Goal: Check status: Check status

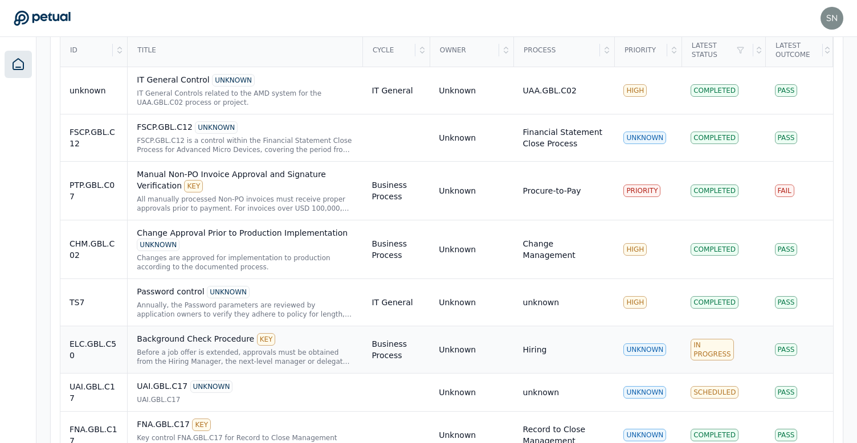
scroll to position [429, 0]
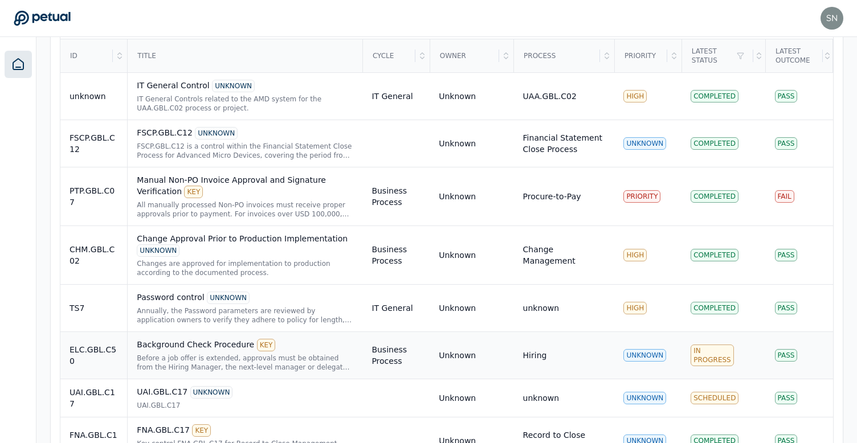
click at [275, 357] on div "Before a job offer is extended, approvals must be obtained from the Hiring Mana…" at bounding box center [245, 363] width 216 height 18
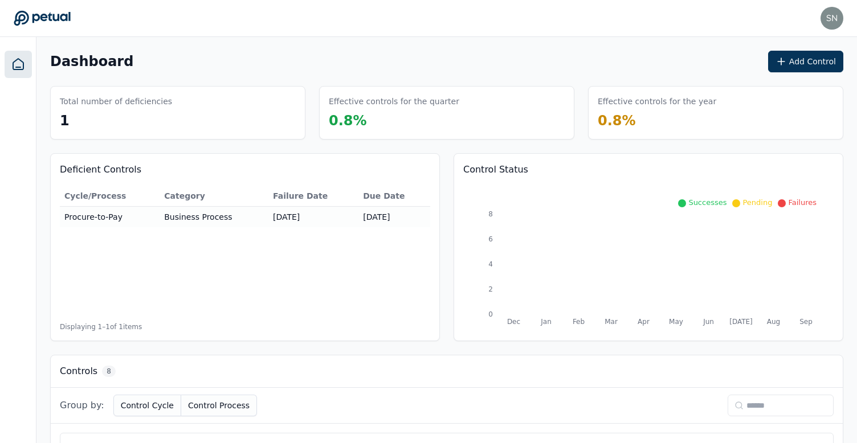
scroll to position [429, 0]
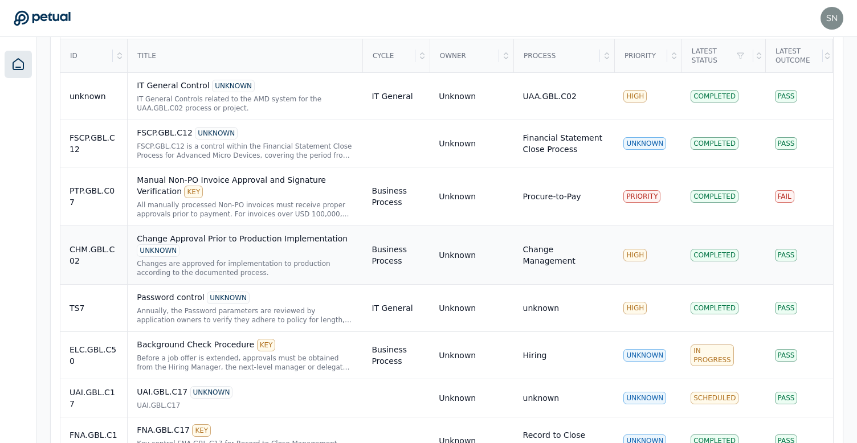
click at [273, 247] on div "Change Approval Prior to Production Implementation UNKNOWN" at bounding box center [245, 245] width 216 height 24
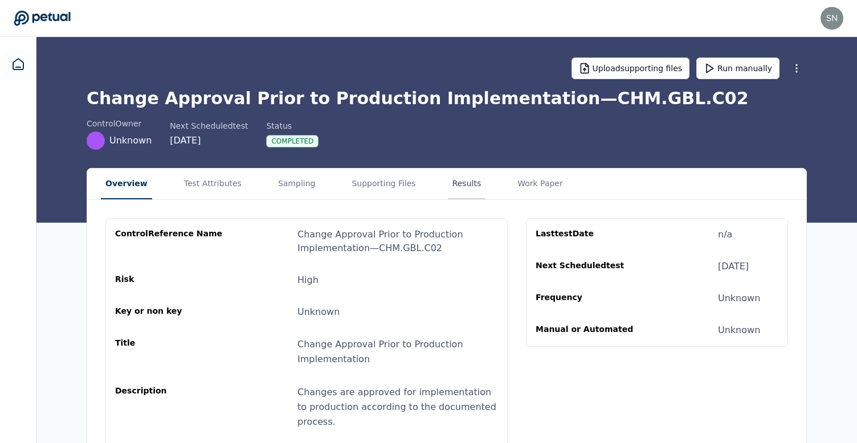
click at [448, 179] on button "Results" at bounding box center [467, 184] width 38 height 31
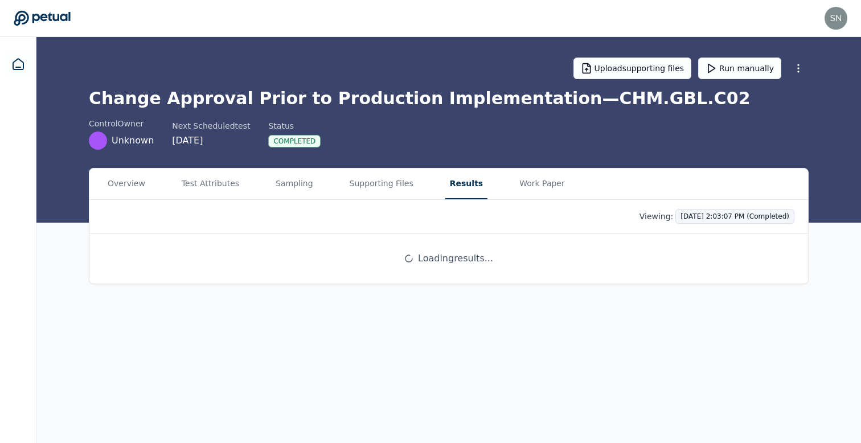
click at [682, 218] on html "[EMAIL_ADDRESS] [EMAIL_ADDRESS] Sign out Upload supporting files Run manually C…" at bounding box center [430, 221] width 861 height 443
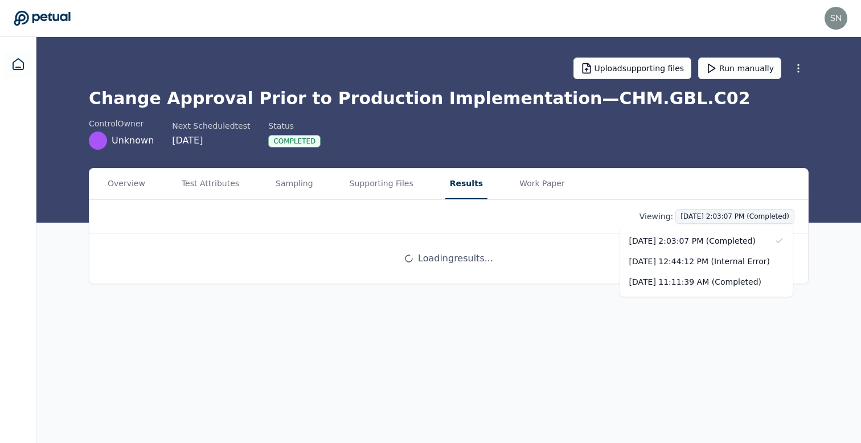
click at [682, 218] on html "[EMAIL_ADDRESS] [EMAIL_ADDRESS] Sign out Upload supporting files Run manually C…" at bounding box center [430, 221] width 861 height 443
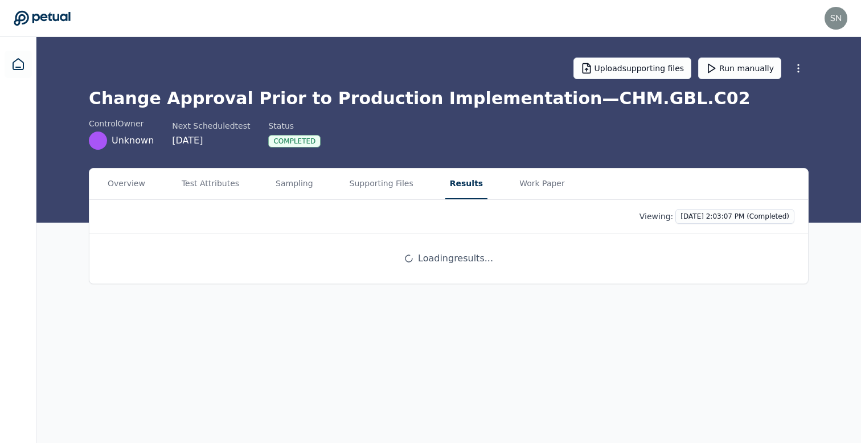
click at [599, 216] on div "Viewing: [DATE] 2:03:07 PM (Completed)" at bounding box center [449, 216] width 692 height 15
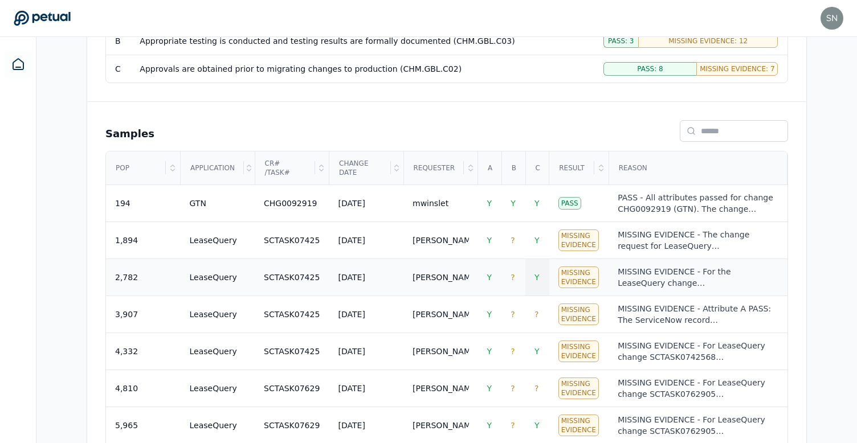
scroll to position [63, 0]
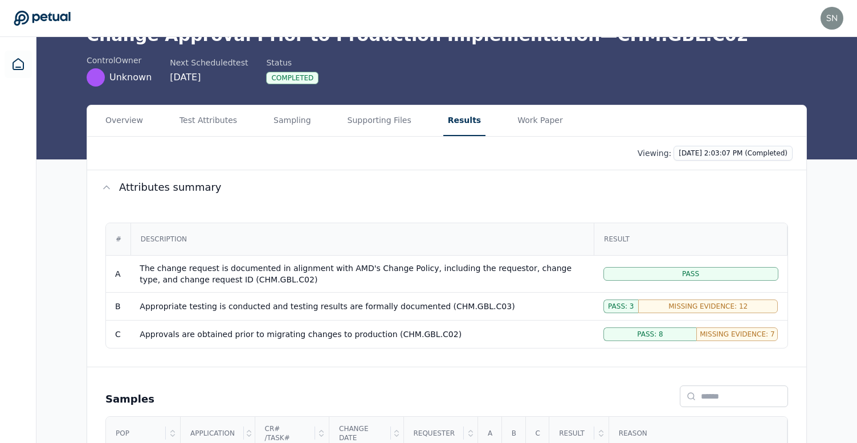
click at [373, 139] on div "Viewing: [DATE] 2:03:07 PM (Completed)" at bounding box center [446, 154] width 719 height 34
click at [375, 133] on button "Supporting Files" at bounding box center [379, 120] width 73 height 31
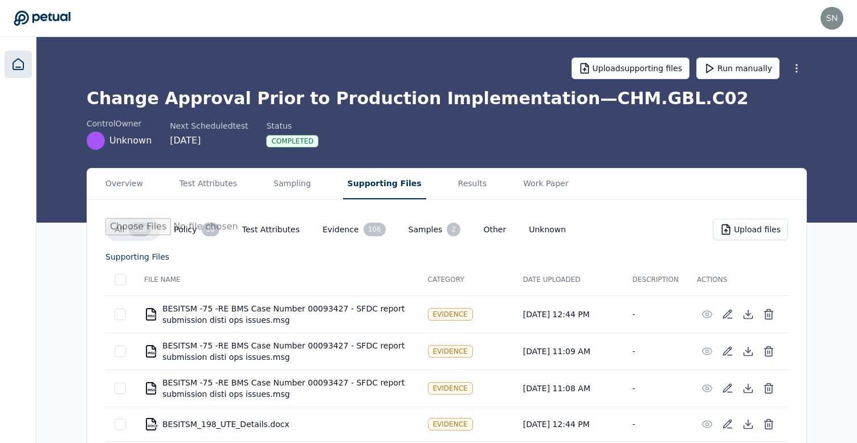
click at [20, 68] on icon at bounding box center [18, 65] width 14 height 14
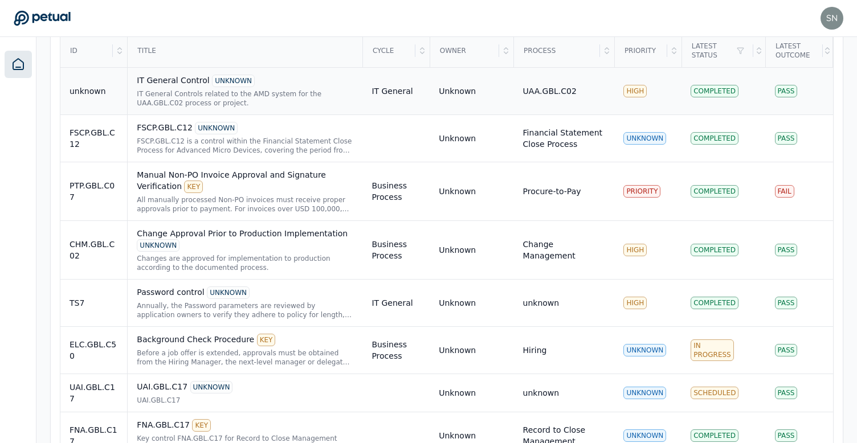
scroll to position [412, 0]
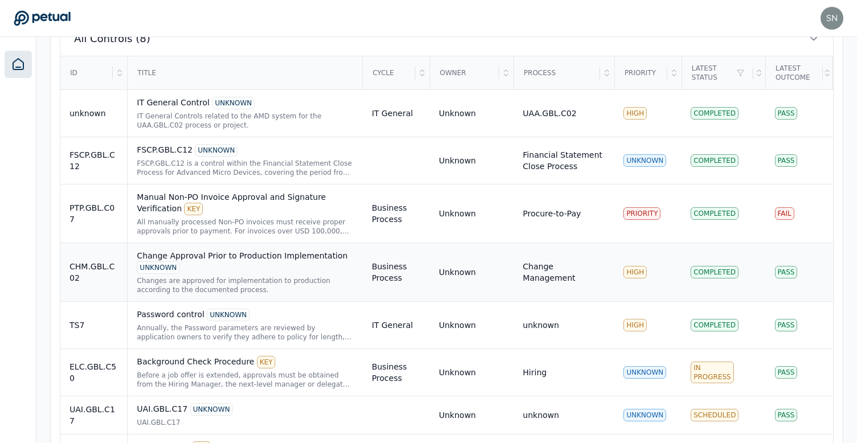
click at [276, 275] on div "Change Approval Prior to Production Implementation UNKNOWN Changes are approved…" at bounding box center [245, 272] width 216 height 44
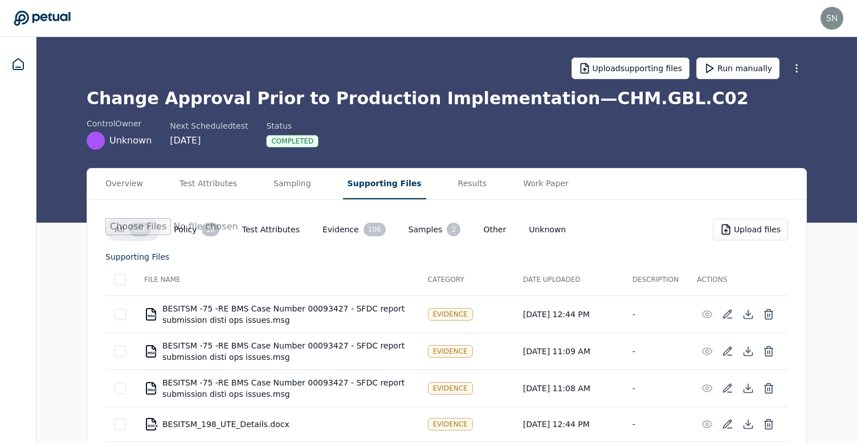
click at [381, 186] on button "Supporting Files" at bounding box center [384, 184] width 83 height 31
click at [453, 189] on button "Results" at bounding box center [472, 184] width 38 height 31
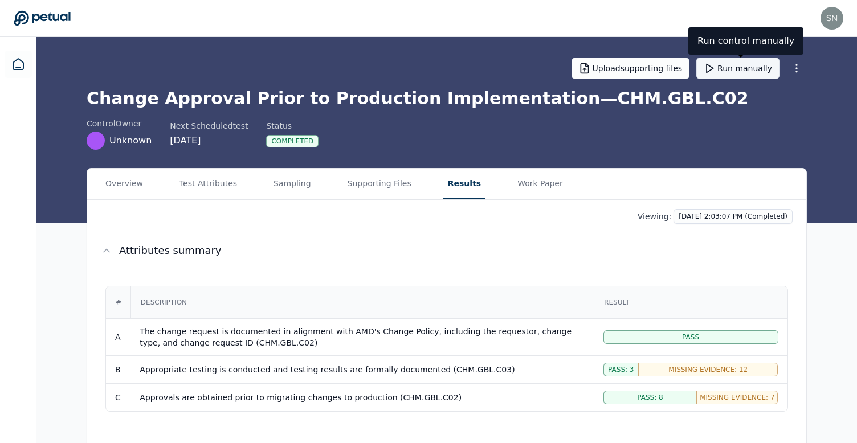
click at [758, 69] on button "Run manually" at bounding box center [737, 69] width 83 height 22
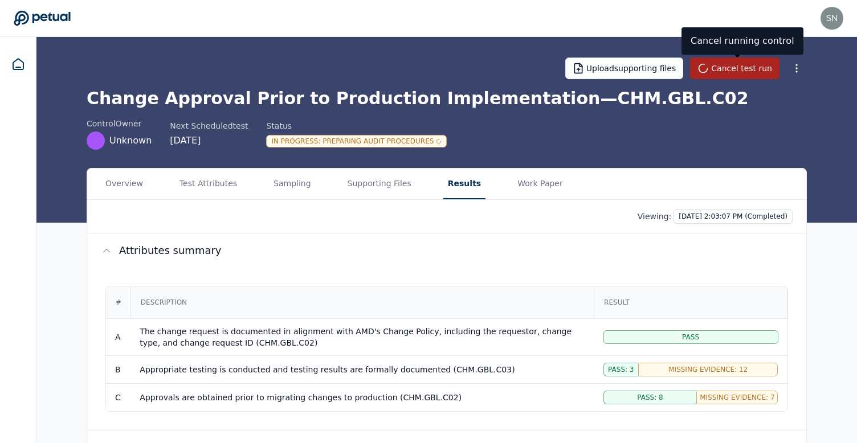
click at [711, 66] on icon at bounding box center [703, 68] width 16 height 16
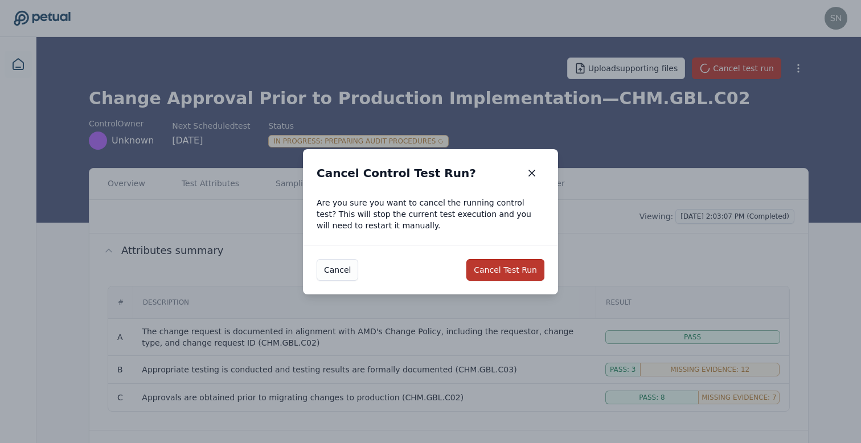
click at [484, 267] on button "Cancel Test Run" at bounding box center [506, 270] width 78 height 22
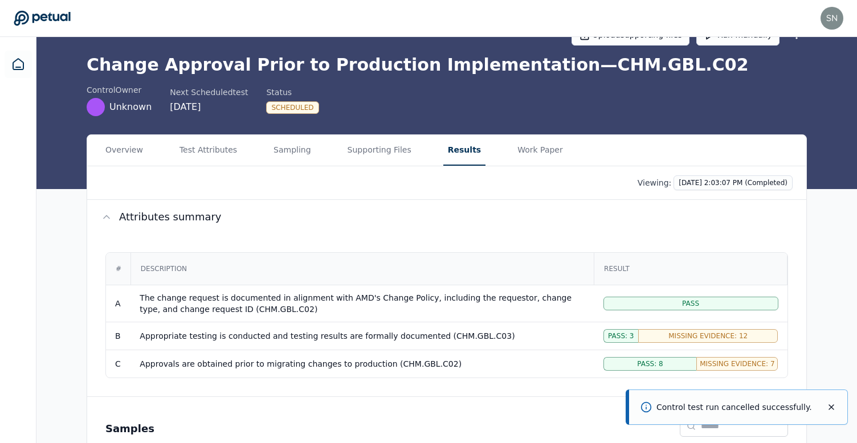
scroll to position [28, 0]
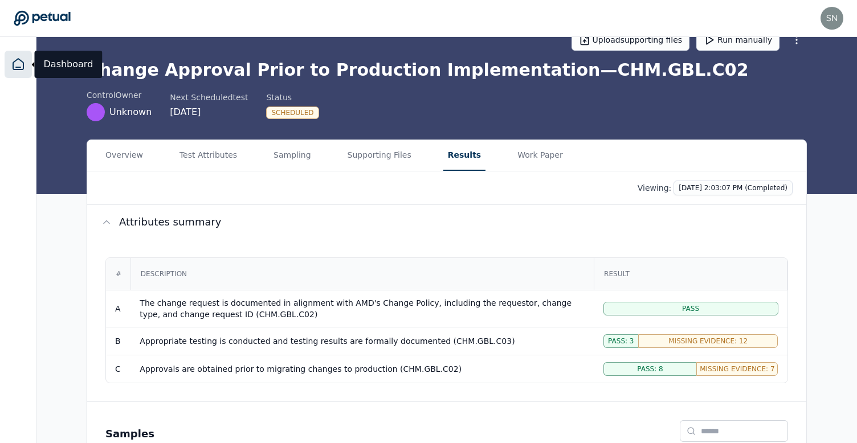
click at [22, 64] on icon at bounding box center [18, 65] width 14 height 14
click at [25, 69] on link at bounding box center [18, 64] width 27 height 27
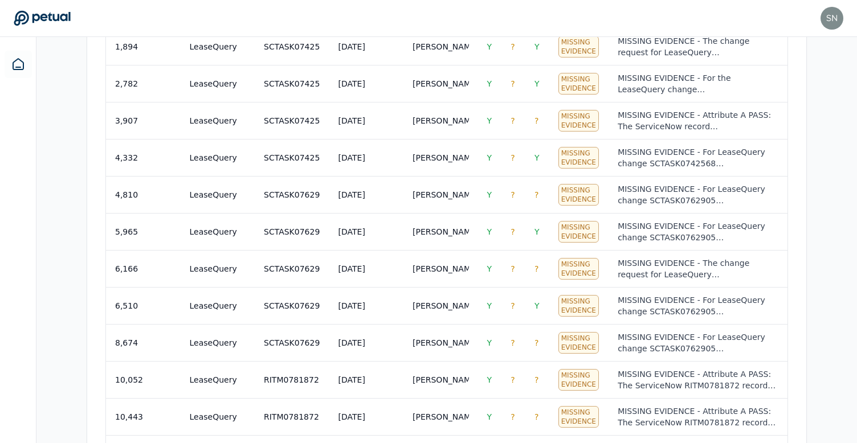
scroll to position [0, 0]
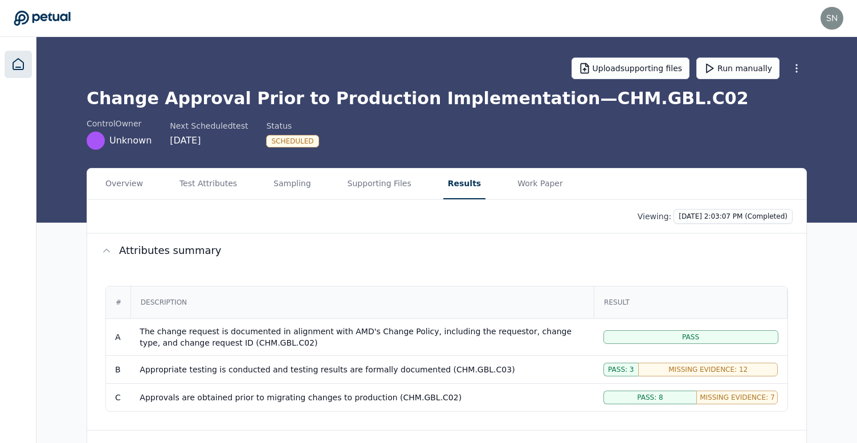
click at [17, 64] on icon at bounding box center [18, 65] width 14 height 14
click at [21, 60] on icon at bounding box center [18, 65] width 14 height 14
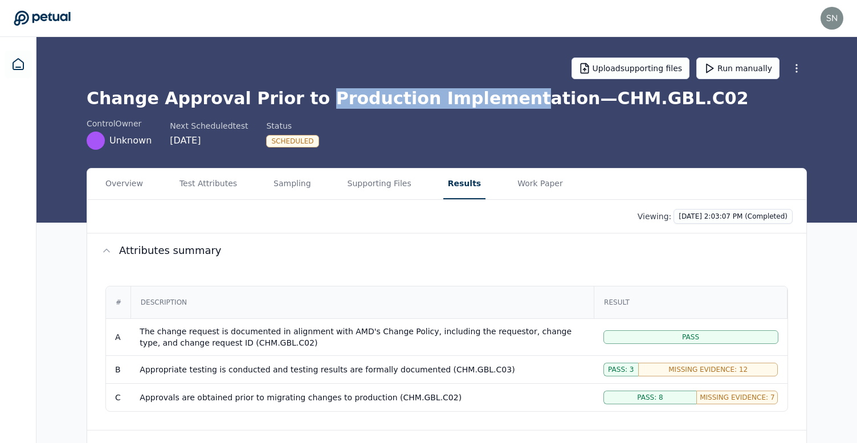
drag, startPoint x: 294, startPoint y: 97, endPoint x: 466, endPoint y: 101, distance: 172.1
click at [466, 101] on h1 "Change Approval Prior to Production Implementation — CHM.GBL.C02" at bounding box center [447, 98] width 720 height 21
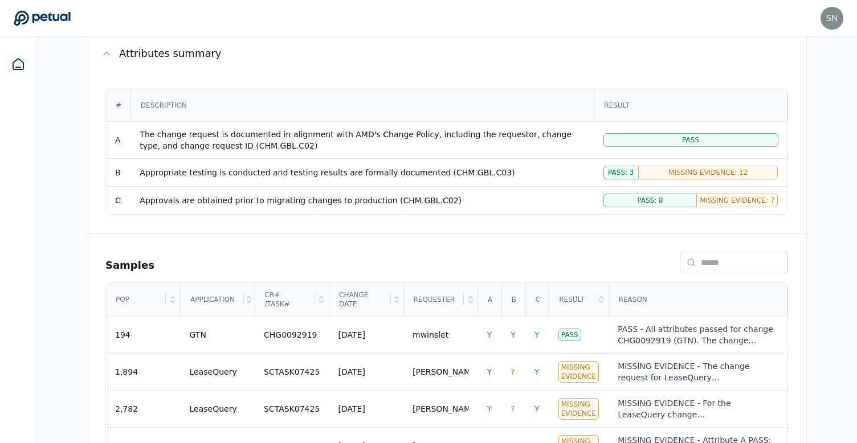
scroll to position [46, 0]
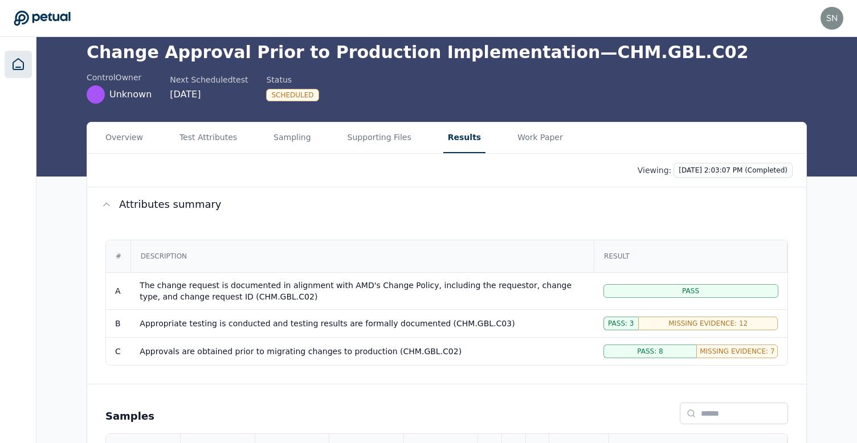
click at [19, 54] on link at bounding box center [18, 64] width 27 height 27
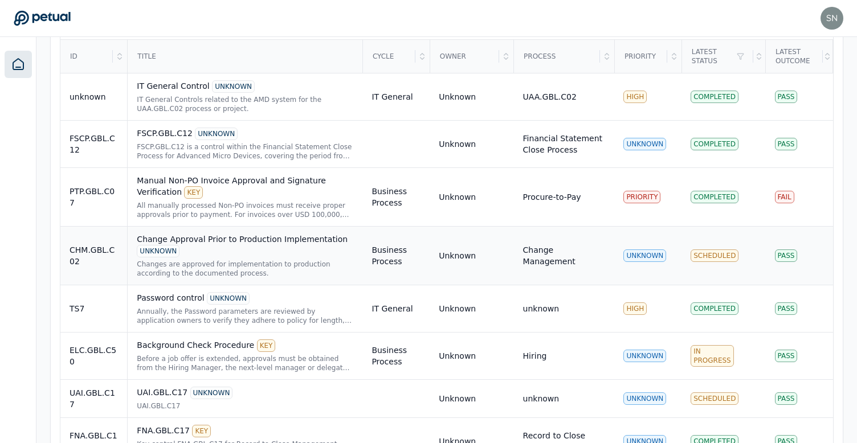
scroll to position [407, 0]
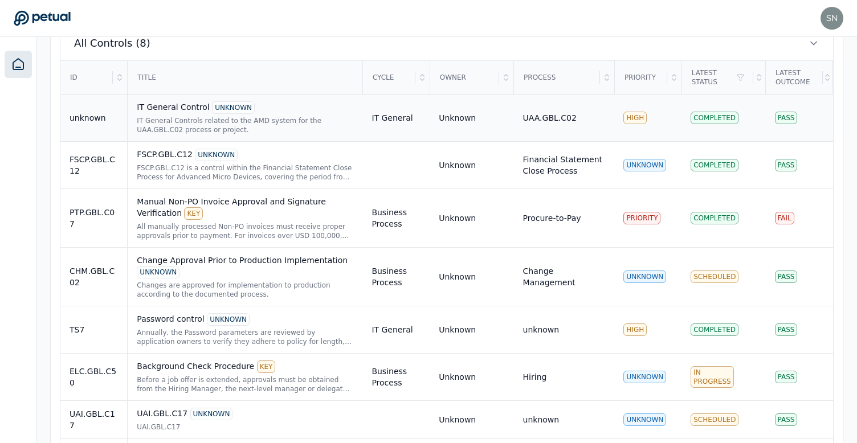
click at [264, 121] on div "IT General Controls related to the AMD system for the UAA.GBL.C02 process or pr…" at bounding box center [245, 125] width 216 height 18
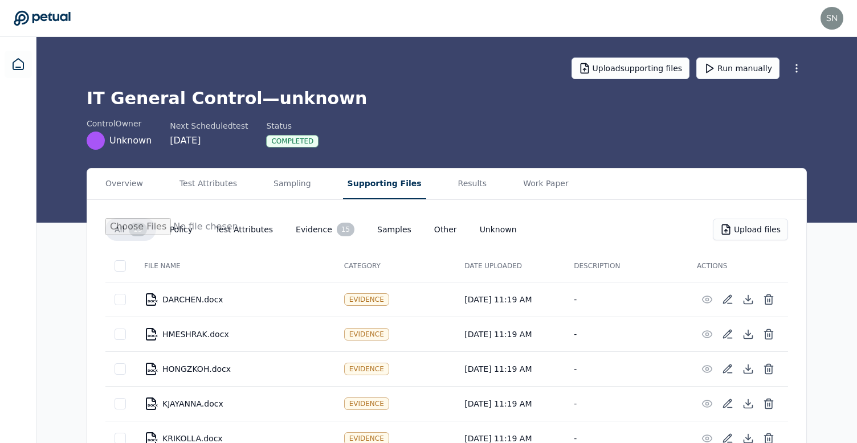
click at [345, 192] on button "Supporting Files" at bounding box center [384, 184] width 83 height 31
click at [745, 72] on button "Run manually" at bounding box center [737, 69] width 83 height 22
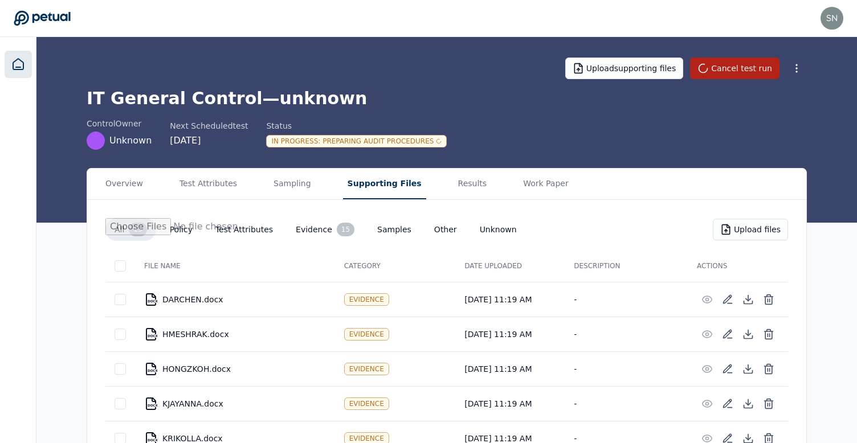
click at [18, 68] on icon at bounding box center [18, 65] width 14 height 14
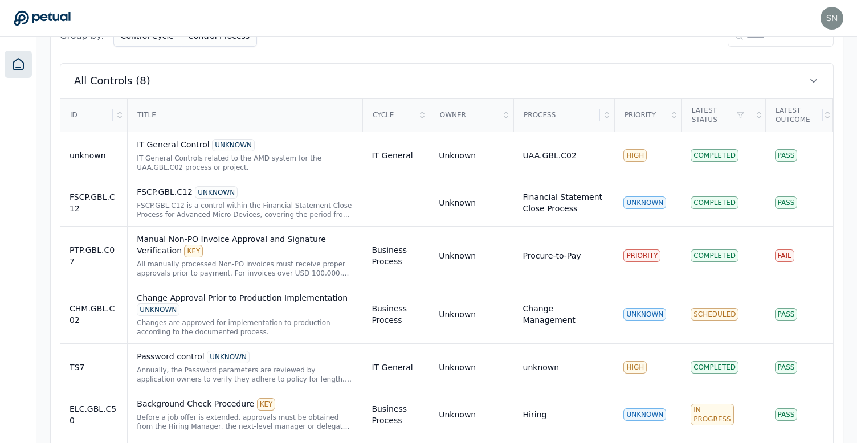
scroll to position [354, 0]
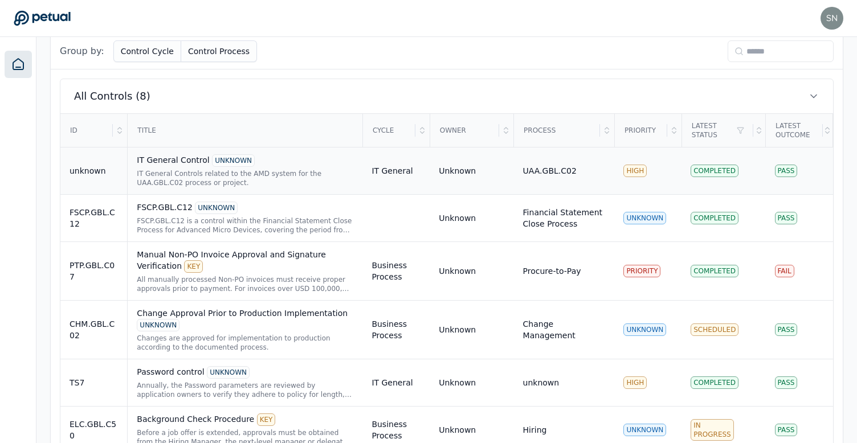
click at [247, 177] on div "IT General Controls related to the AMD system for the UAA.GBL.C02 process or pr…" at bounding box center [245, 178] width 216 height 18
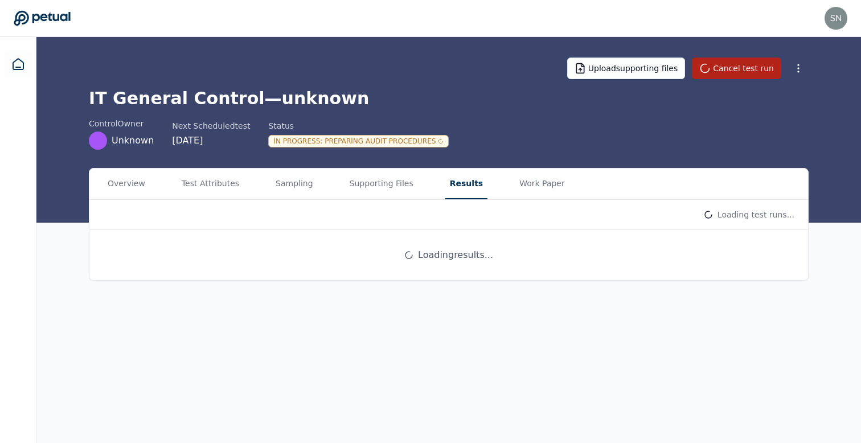
click at [459, 182] on button "Results" at bounding box center [466, 184] width 42 height 31
click at [698, 216] on html "snir@petual.ai snir@petual.ai Sign out Upload supporting files Cancel test run …" at bounding box center [430, 221] width 861 height 443
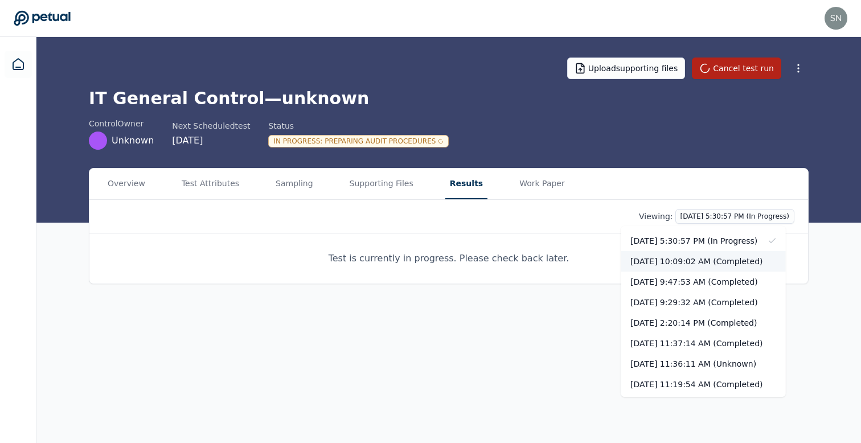
click at [701, 261] on div "10/3/2025, 10:09:02 AM (Completed)" at bounding box center [703, 261] width 165 height 21
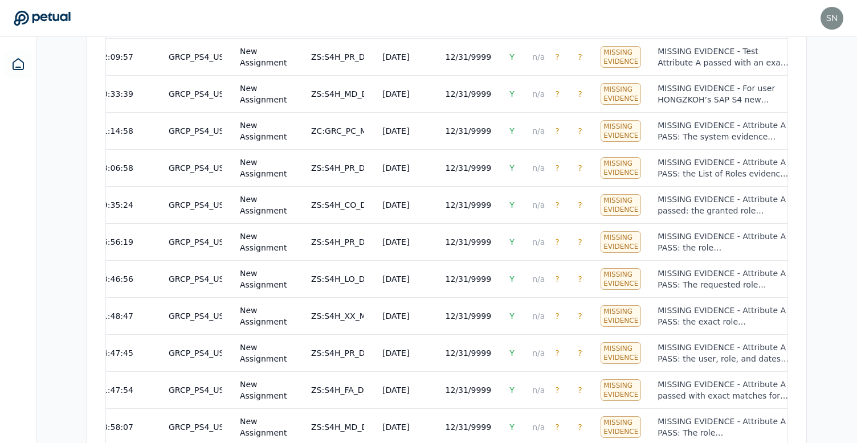
scroll to position [81, 0]
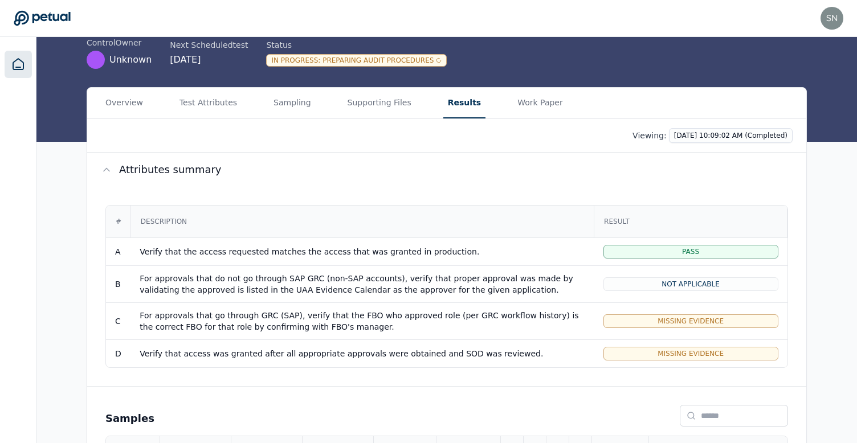
click at [27, 68] on link at bounding box center [18, 64] width 27 height 27
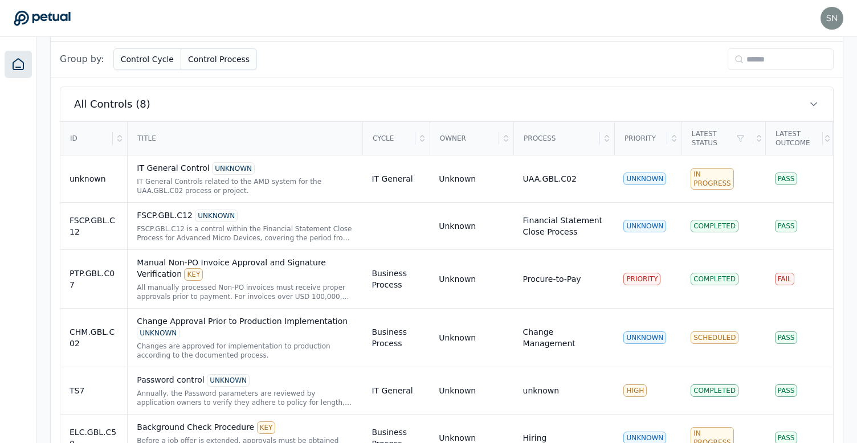
scroll to position [474, 0]
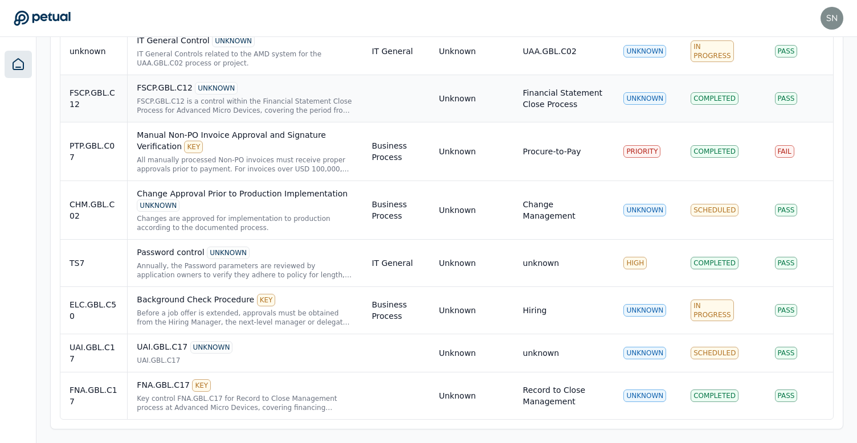
click at [257, 100] on div "FSCP.GBL.C12 is a control within the Financial Statement Close Process for Adva…" at bounding box center [245, 106] width 216 height 18
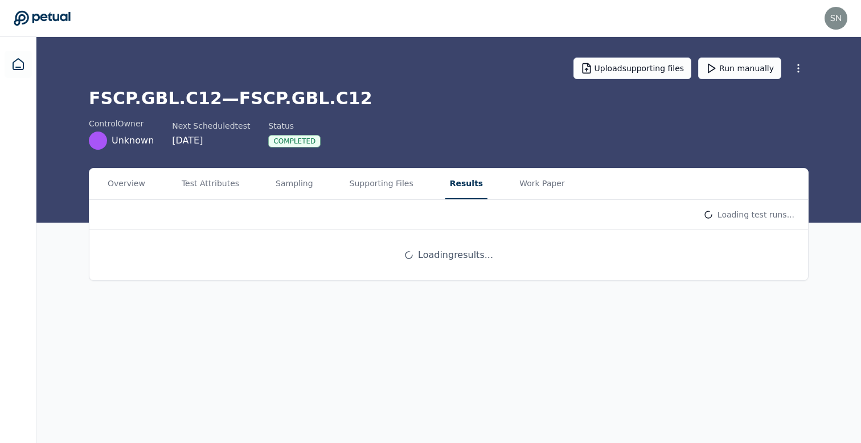
click at [449, 181] on button "Results" at bounding box center [466, 184] width 42 height 31
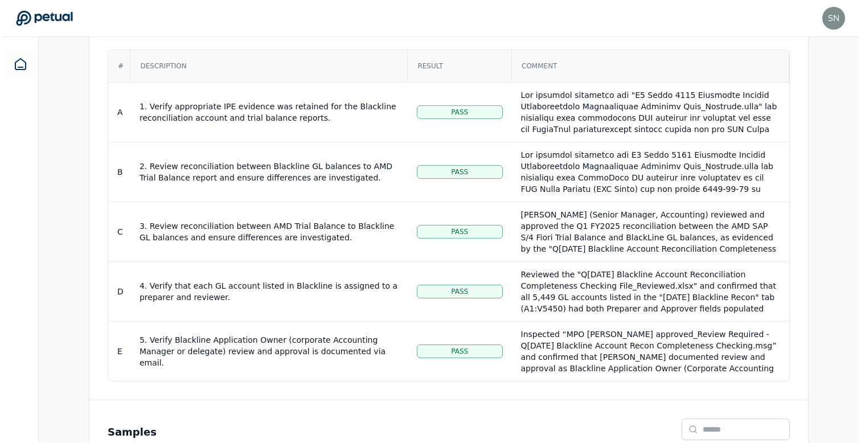
scroll to position [331, 0]
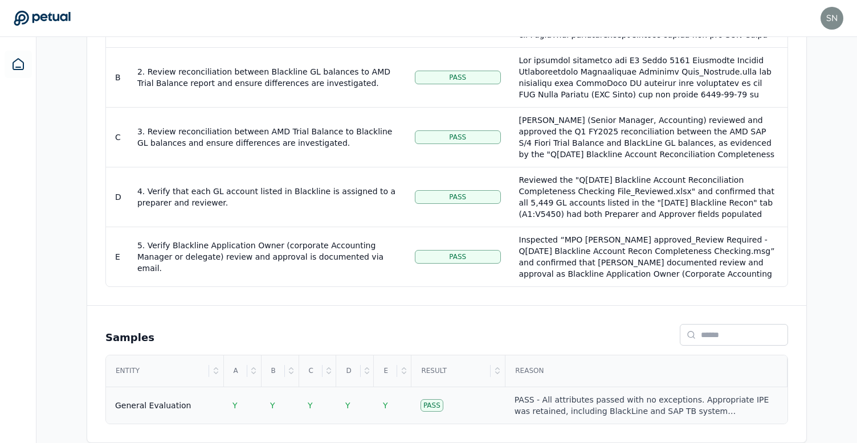
click at [565, 406] on div "PASS - All attributes passed with no exceptions. Appropriate IPE was retained, …" at bounding box center [646, 405] width 264 height 23
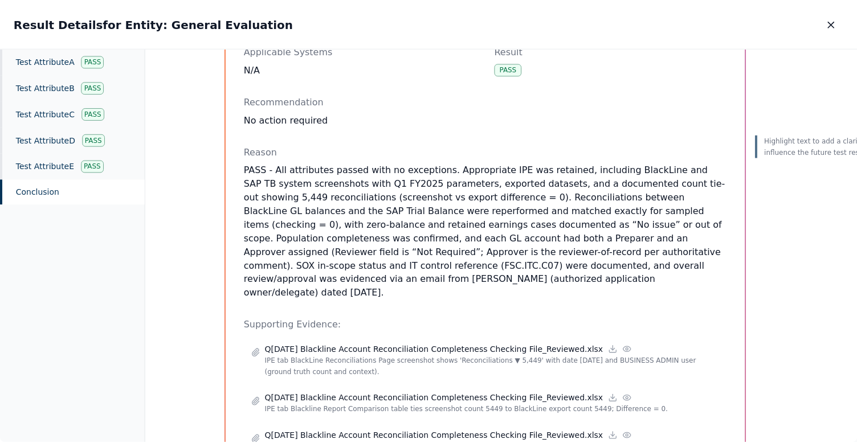
scroll to position [5, 0]
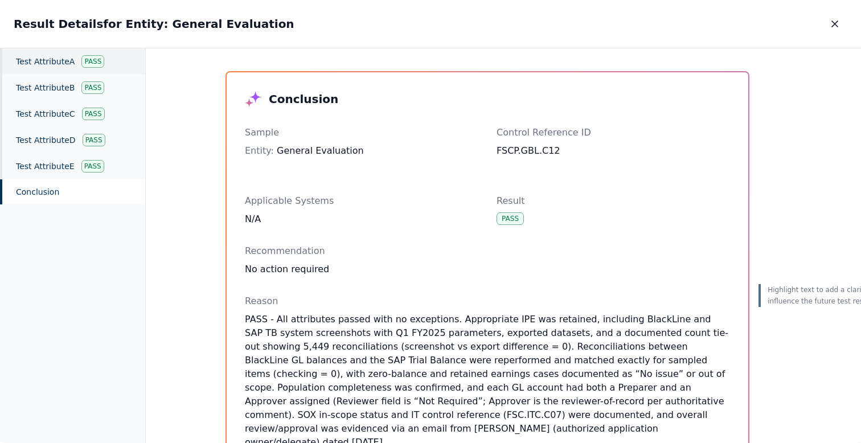
click at [54, 68] on div "Test Attribute A Pass" at bounding box center [72, 61] width 145 height 26
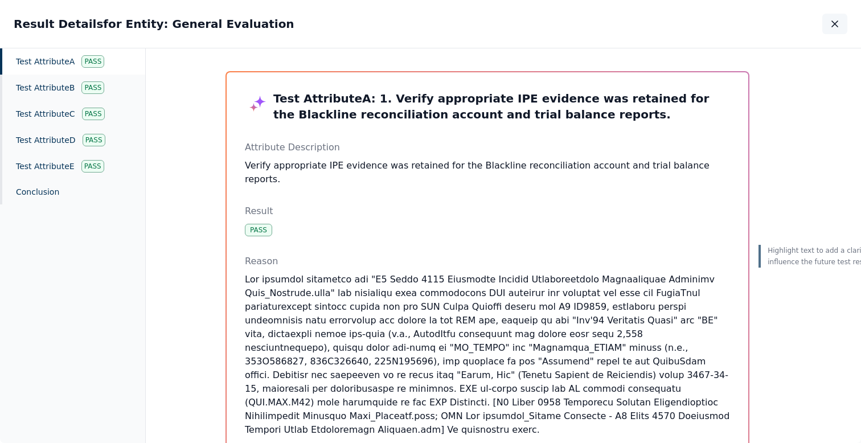
click at [834, 24] on icon "button" at bounding box center [835, 24] width 6 height 6
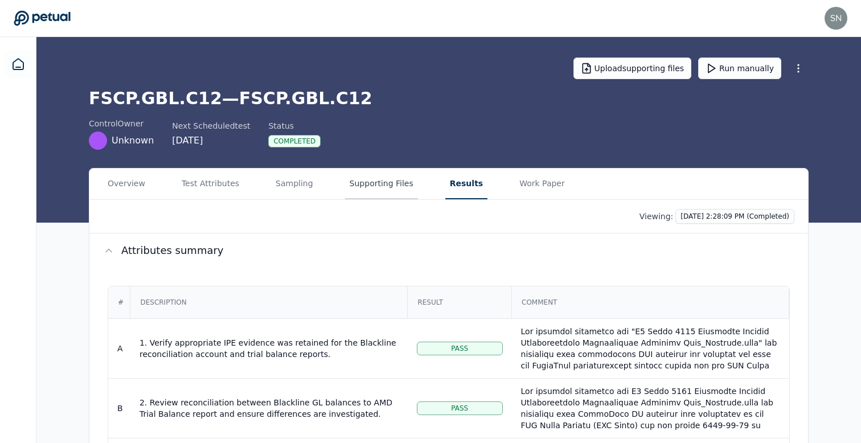
click at [371, 186] on button "Supporting Files" at bounding box center [381, 184] width 73 height 31
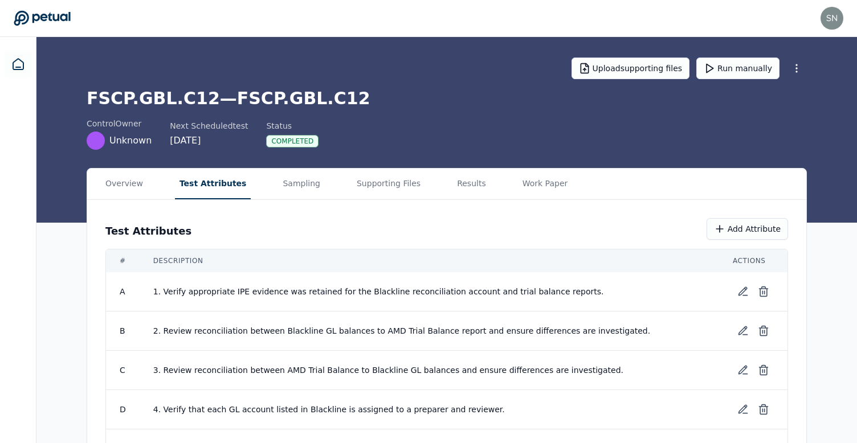
click at [226, 183] on button "Test Attributes" at bounding box center [213, 184] width 76 height 31
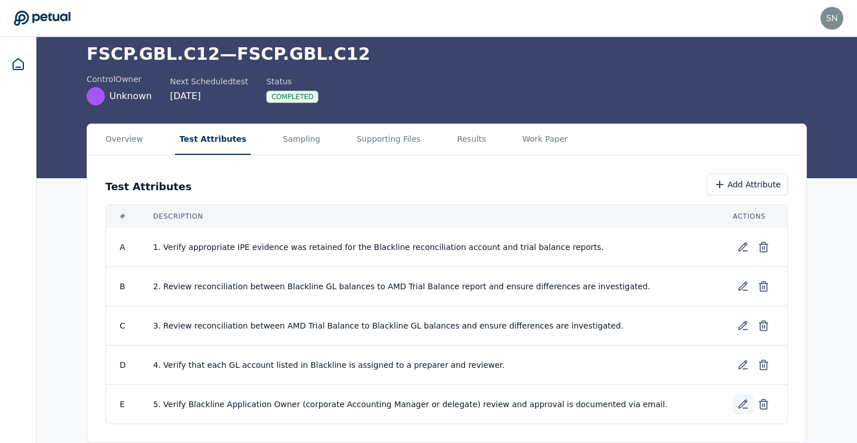
click at [740, 401] on icon at bounding box center [742, 404] width 11 height 11
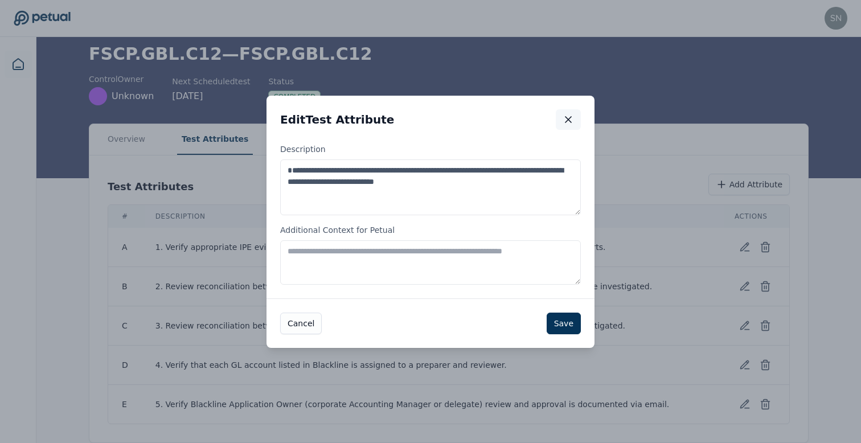
click at [572, 118] on icon "button" at bounding box center [568, 119] width 11 height 11
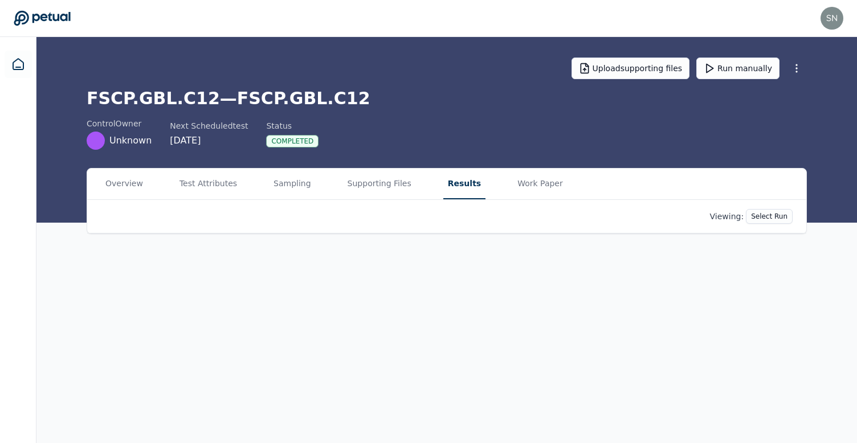
scroll to position [0, 0]
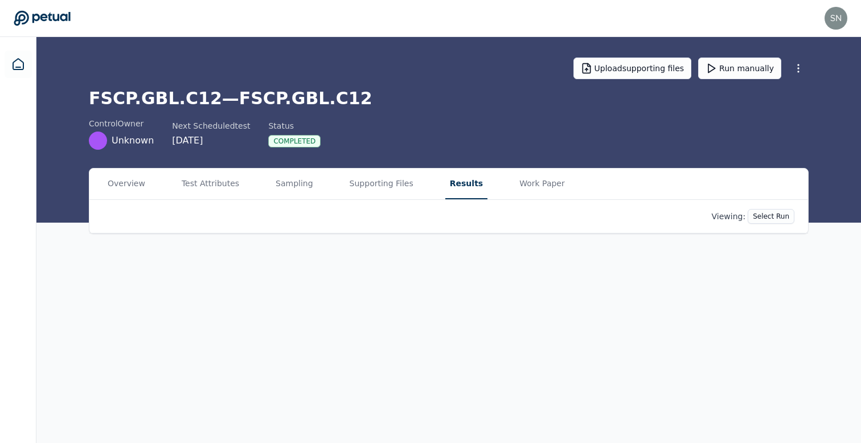
click at [435, 137] on main "Upload supporting files Run manually FSCP.GBL.C12 — FSCP.GBL.C12 control Owner …" at bounding box center [448, 240] width 825 height 406
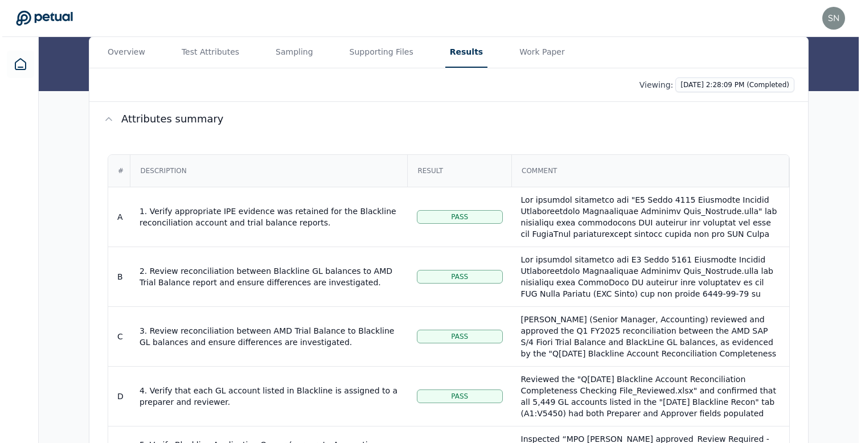
scroll to position [139, 0]
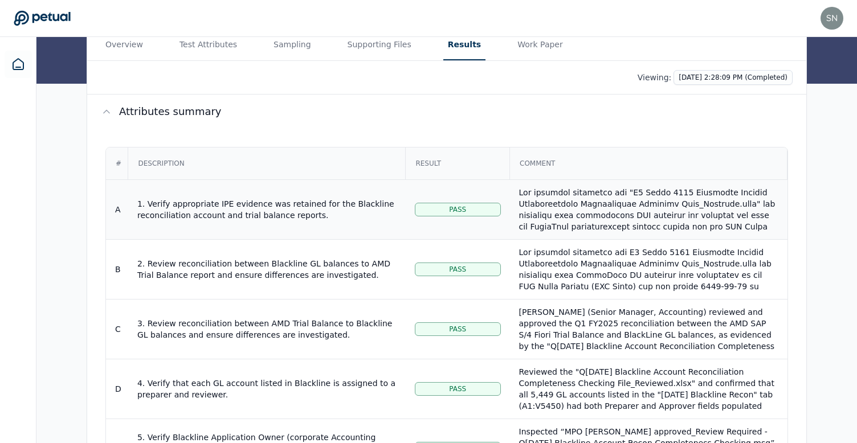
click at [343, 210] on div "1. Verify appropriate IPE evidence was retained for the Blackline reconciliatio…" at bounding box center [266, 209] width 259 height 23
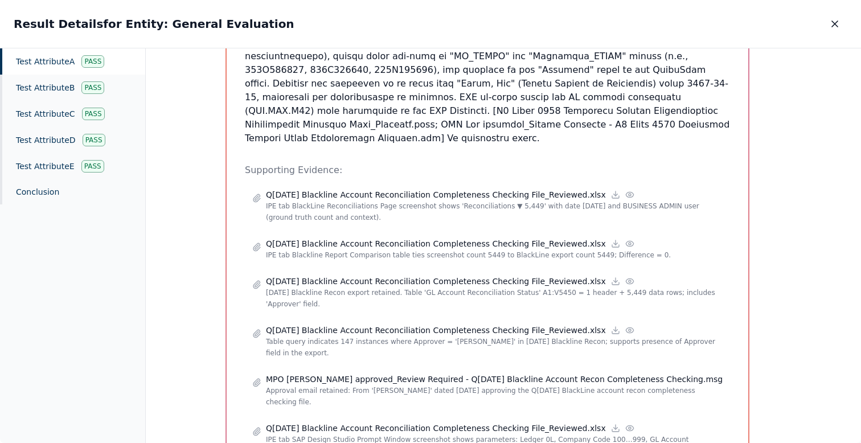
scroll to position [327, 0]
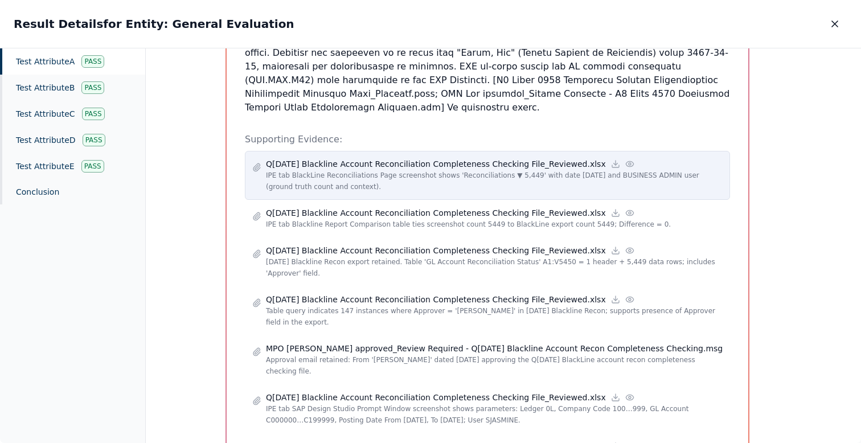
click at [627, 162] on icon at bounding box center [629, 163] width 7 height 5
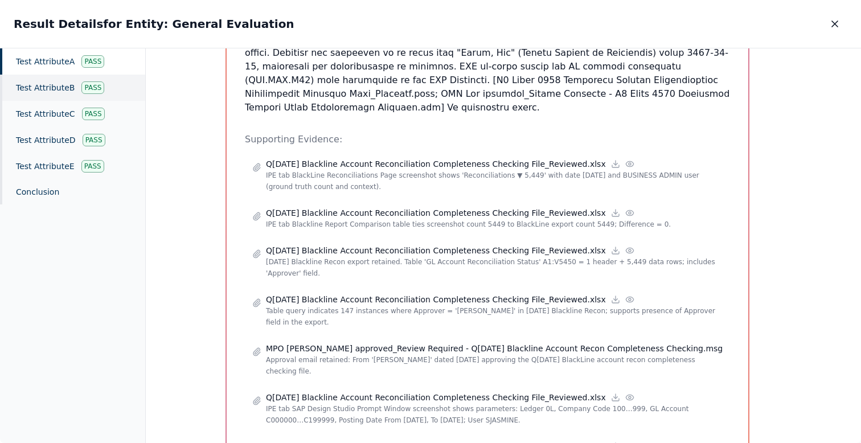
click at [60, 84] on div "Test Attribute B Pass" at bounding box center [72, 88] width 145 height 26
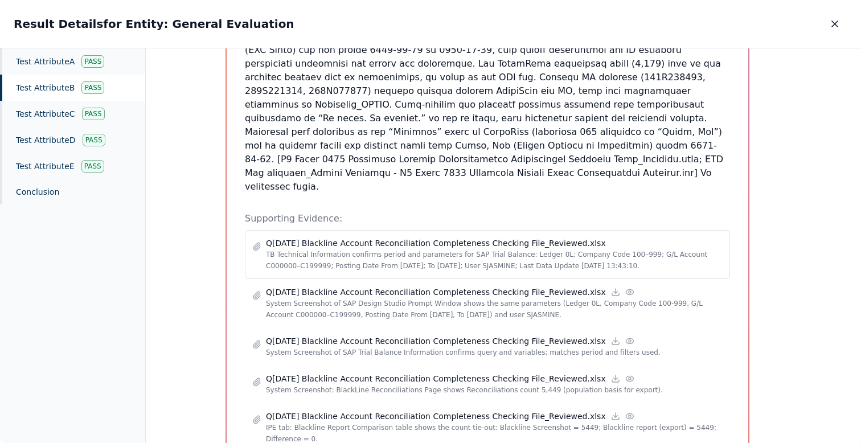
scroll to position [222, 0]
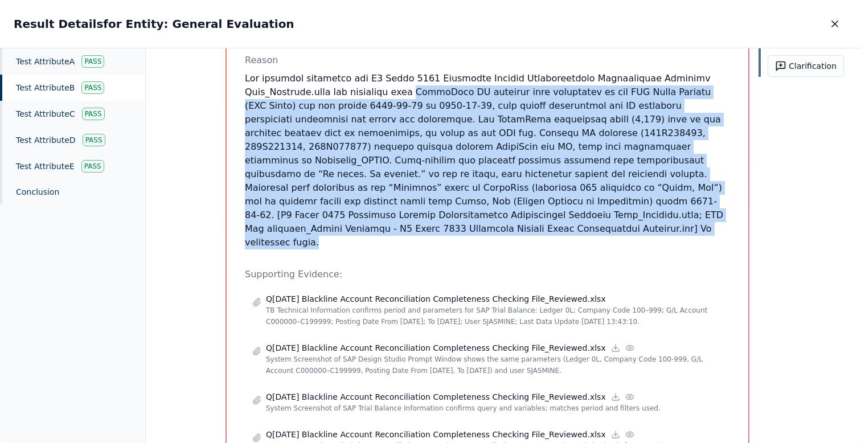
drag, startPoint x: 416, startPoint y: 237, endPoint x: 405, endPoint y: 80, distance: 157.6
click at [405, 80] on div "Test Attribute B : 2. Review reconciliation between Blackline GL balances to AM…" at bounding box center [487, 387] width 485 height 1026
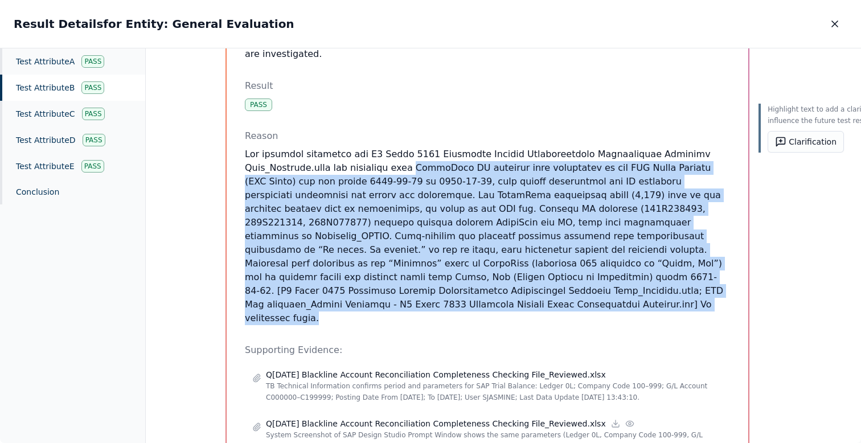
scroll to position [134, 0]
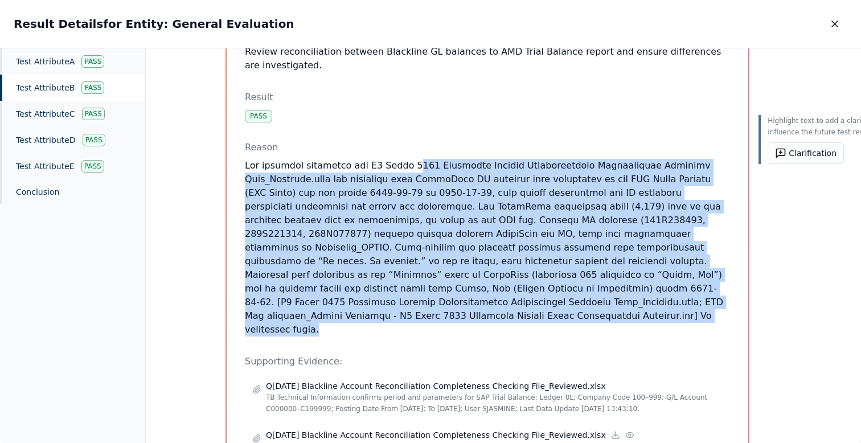
drag, startPoint x: 402, startPoint y: 146, endPoint x: 414, endPoint y: 322, distance: 175.9
click at [420, 316] on p at bounding box center [487, 248] width 485 height 178
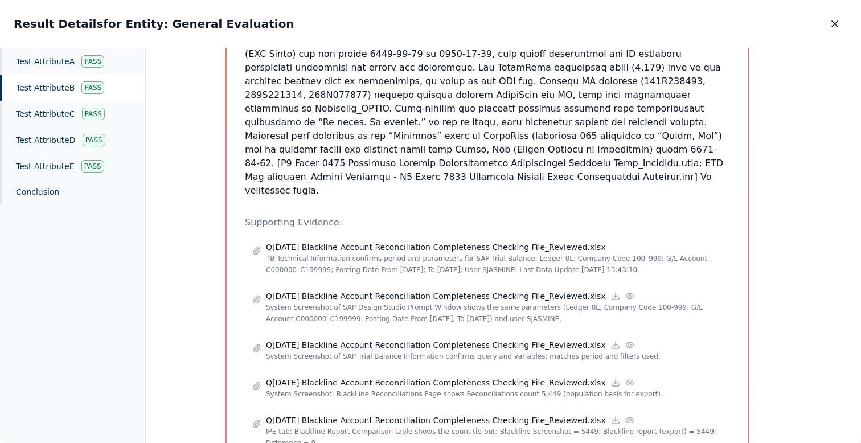
scroll to position [301, 0]
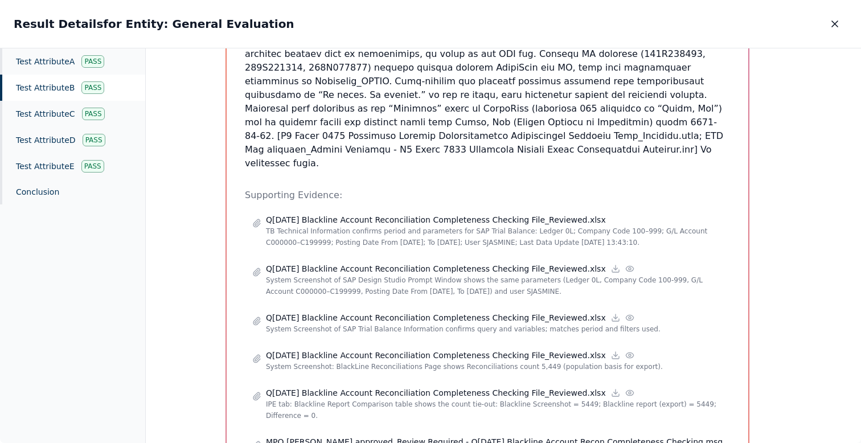
click at [69, 91] on div "Test Attribute B Pass" at bounding box center [72, 88] width 145 height 26
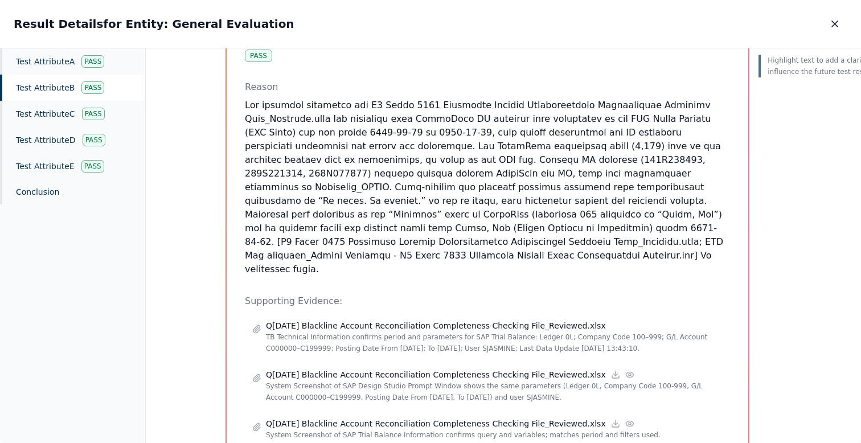
scroll to position [192, 0]
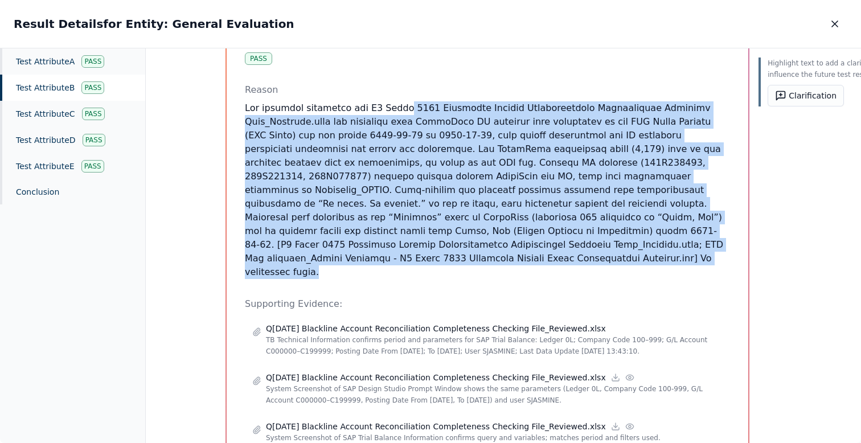
drag, startPoint x: 461, startPoint y: 252, endPoint x: 394, endPoint y: 88, distance: 177.3
click at [394, 101] on p at bounding box center [487, 190] width 485 height 178
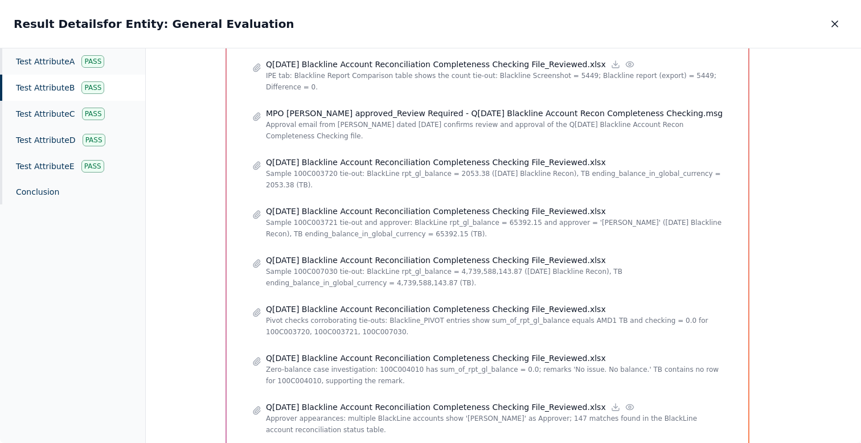
scroll to position [725, 0]
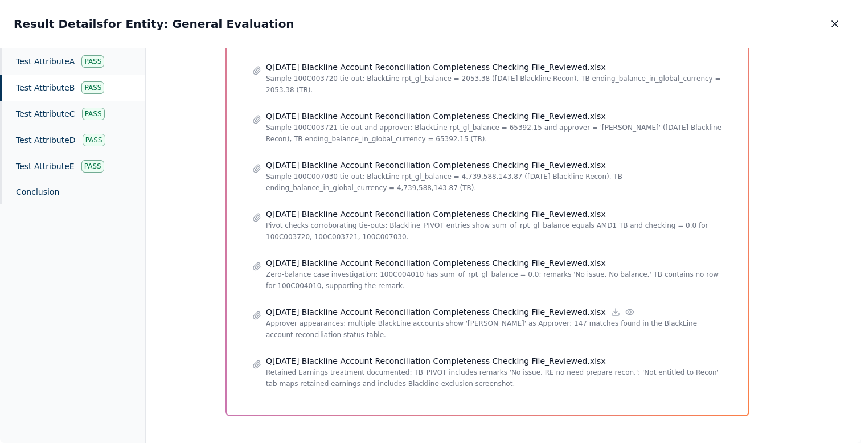
click at [42, 88] on div "Test Attribute B Pass" at bounding box center [72, 88] width 145 height 26
click at [45, 130] on div "Test Attribute D Pass" at bounding box center [72, 140] width 145 height 26
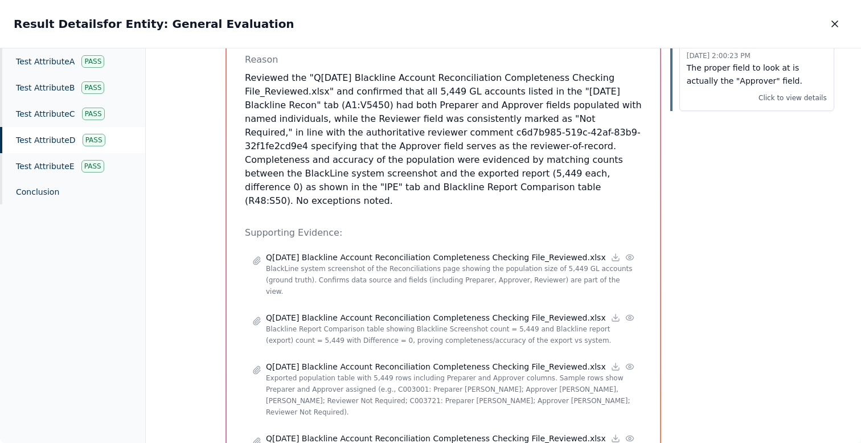
scroll to position [15, 0]
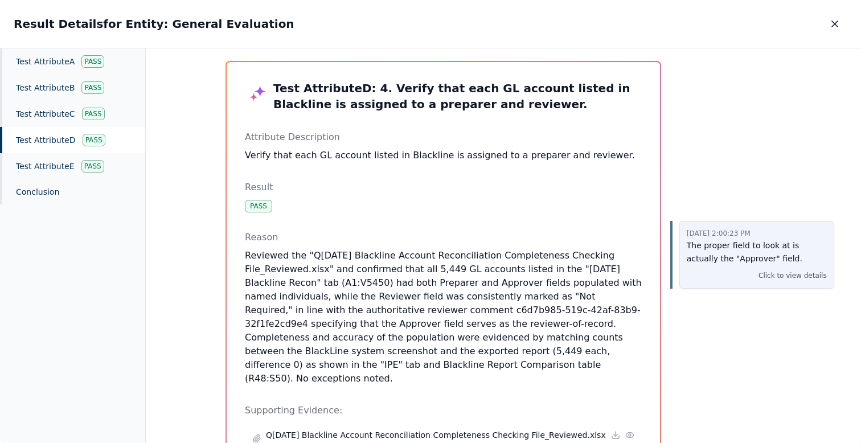
click at [733, 264] on p "The proper field to look at is actually the "Approver" field." at bounding box center [757, 252] width 140 height 26
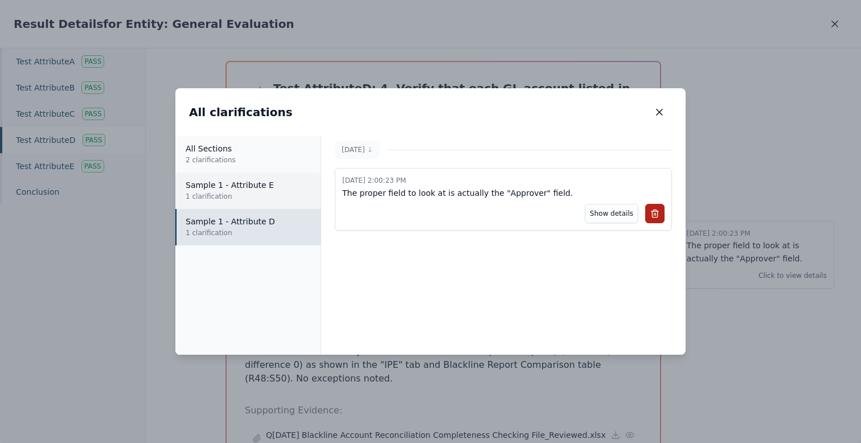
click at [236, 187] on p "Sample 1 - Attribute E" at bounding box center [249, 184] width 126 height 11
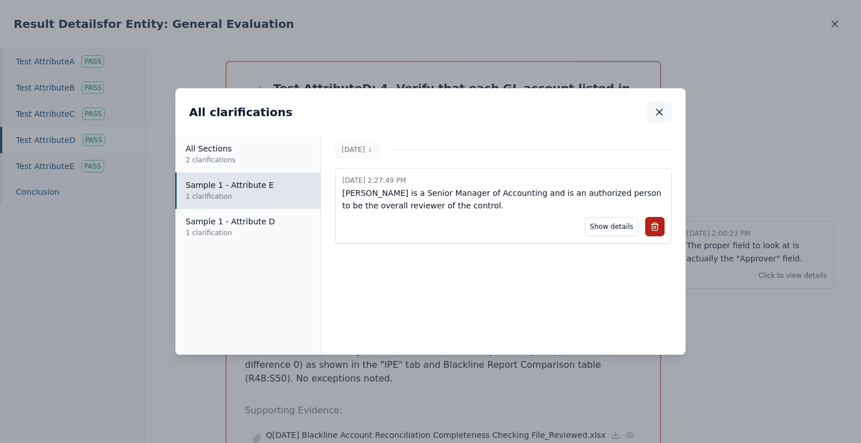
click at [665, 111] on icon "button" at bounding box center [659, 112] width 11 height 11
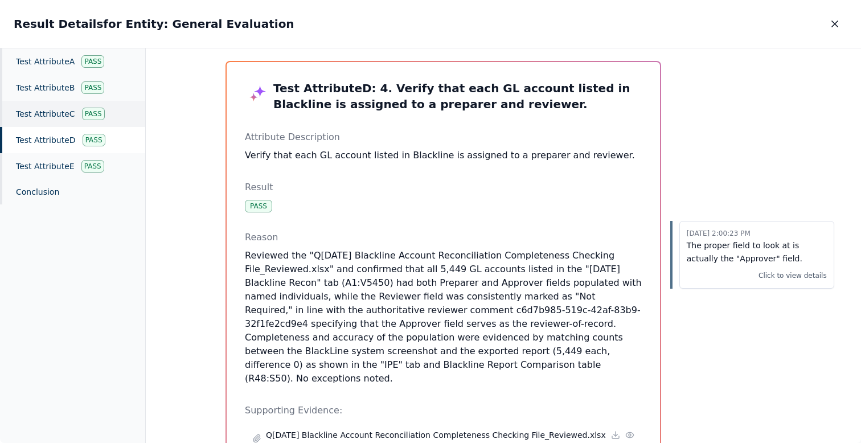
click at [91, 115] on div "Pass" at bounding box center [93, 114] width 23 height 13
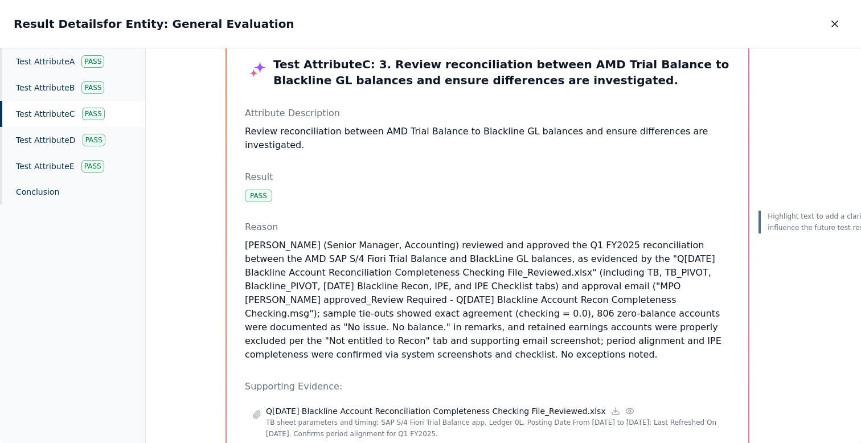
scroll to position [48, 0]
